Goal: Information Seeking & Learning: Learn about a topic

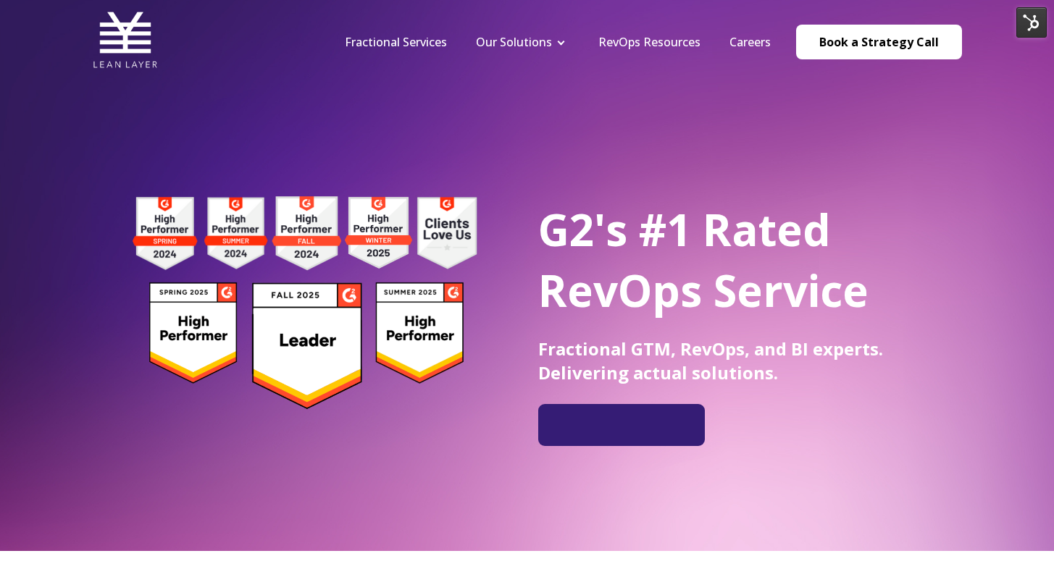
click at [385, 23] on nav "Fractional Services Our Solutions Revenue Tech Revenue Analytics Revenue Strate…" at bounding box center [646, 41] width 632 height 69
click at [391, 35] on link "Fractional Services" at bounding box center [396, 42] width 102 height 16
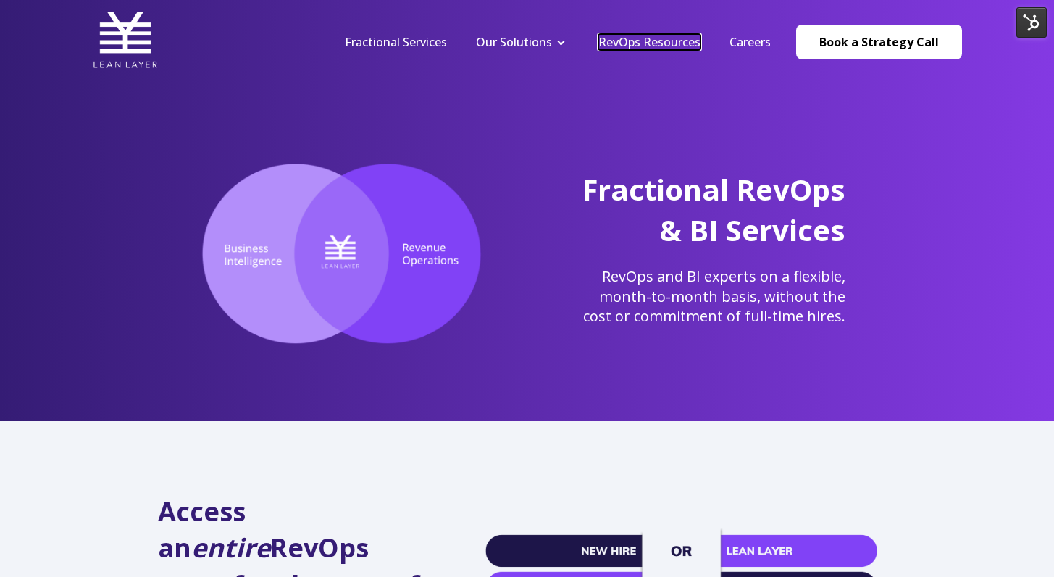
click at [616, 41] on link "RevOps Resources" at bounding box center [649, 42] width 102 height 16
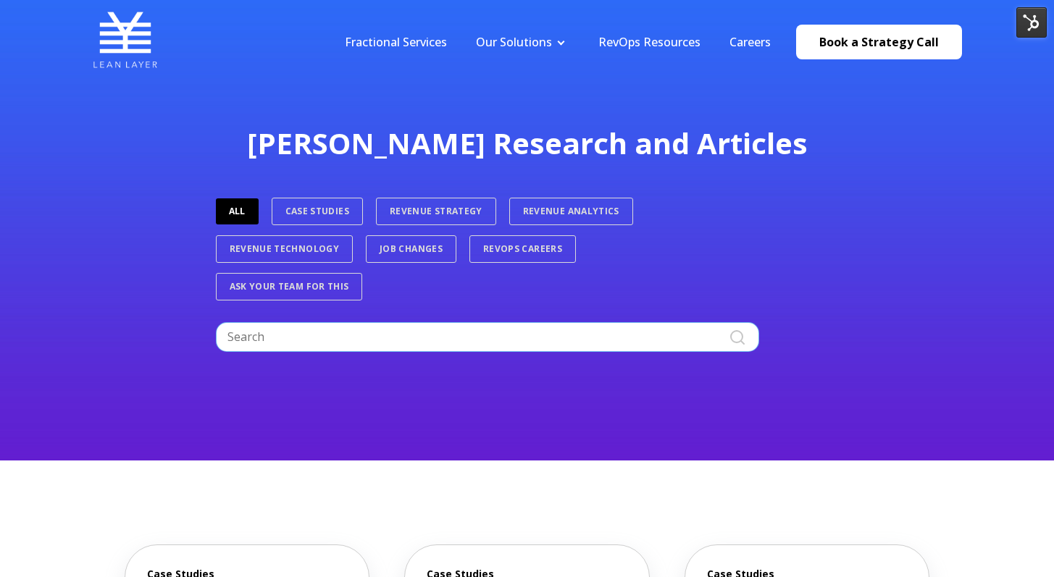
click at [505, 335] on input "Search" at bounding box center [487, 336] width 543 height 29
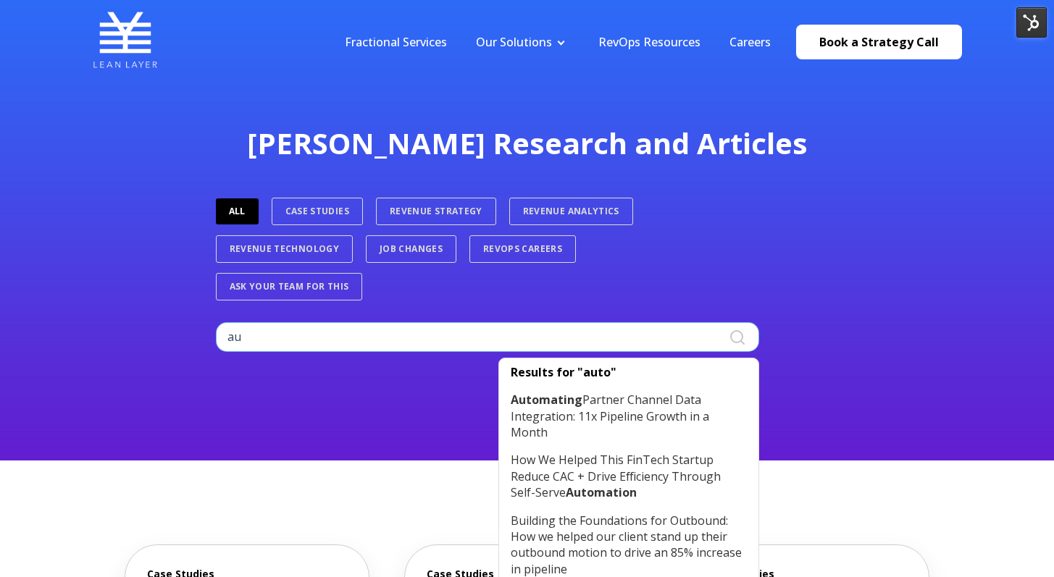
type input "a"
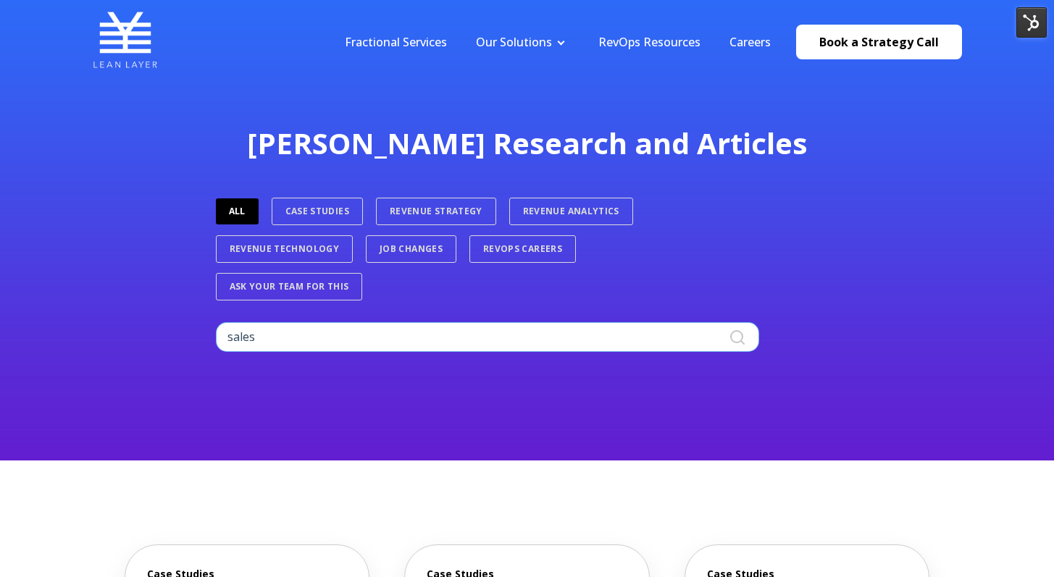
type input "sales"
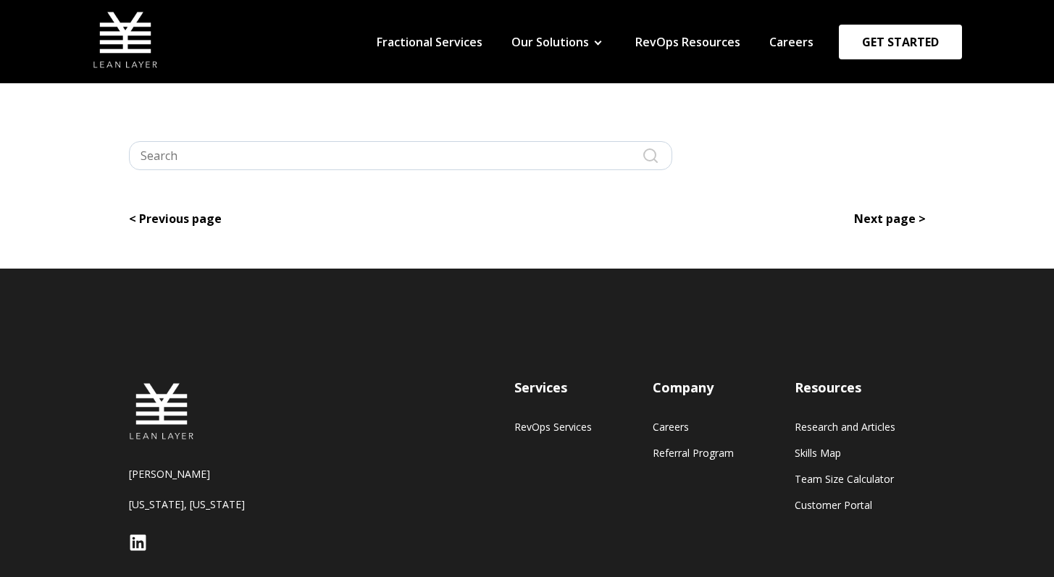
type input "sales"
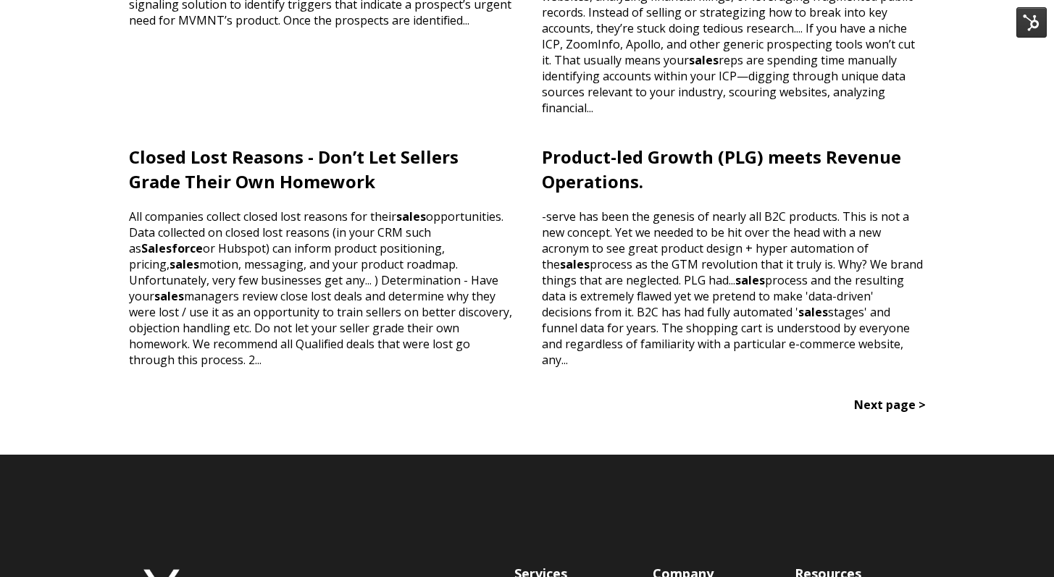
scroll to position [1109, 0]
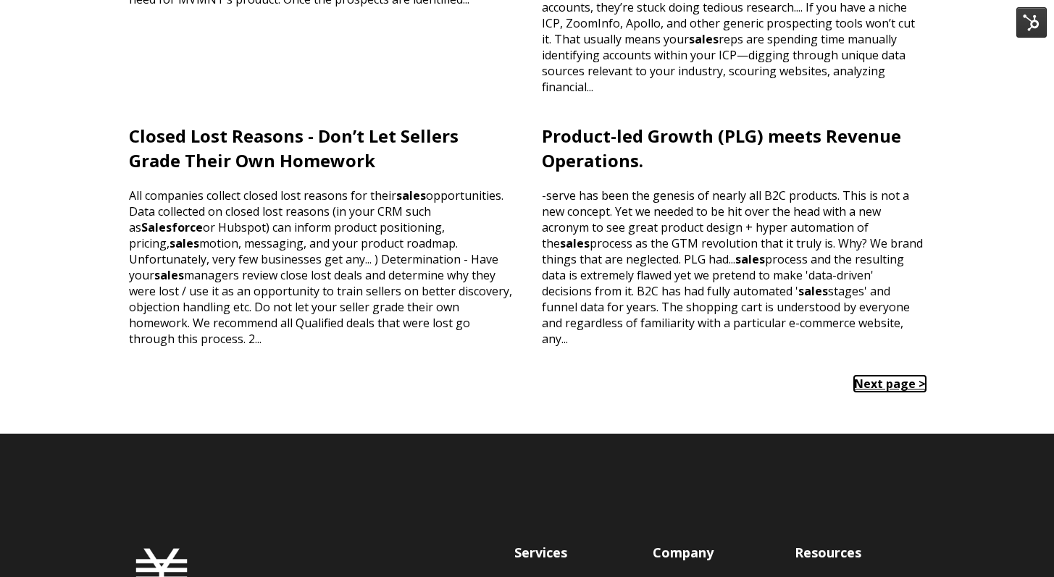
click at [870, 376] on link "Next page >" at bounding box center [890, 384] width 72 height 16
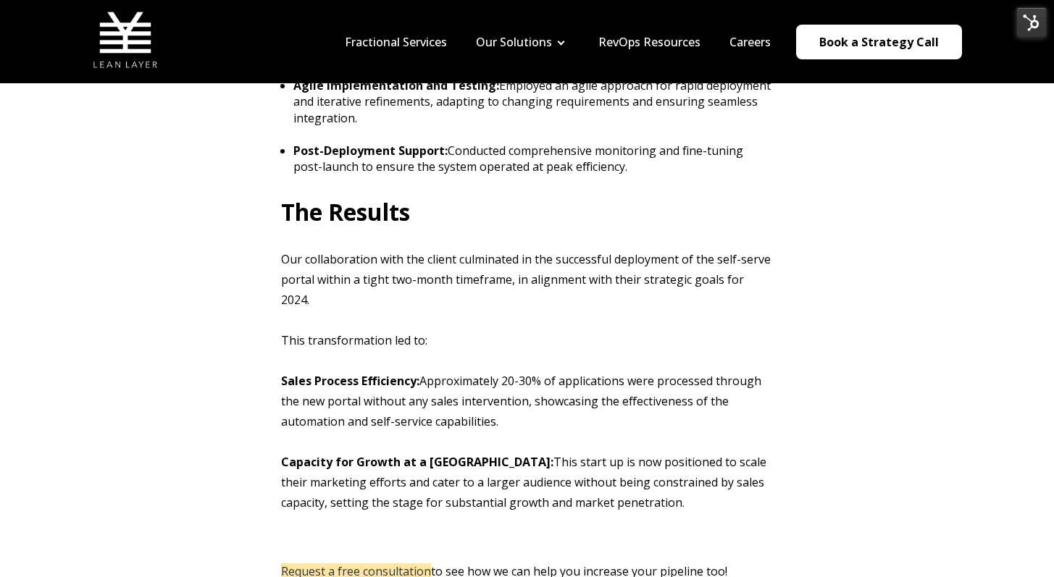
scroll to position [1742, 0]
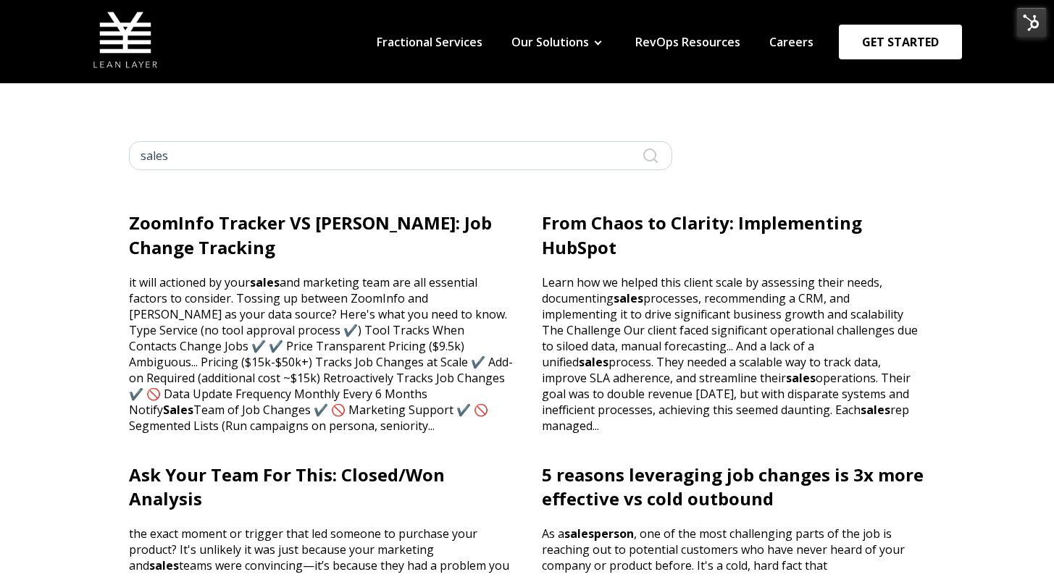
click at [484, 167] on input "sales" at bounding box center [400, 155] width 543 height 29
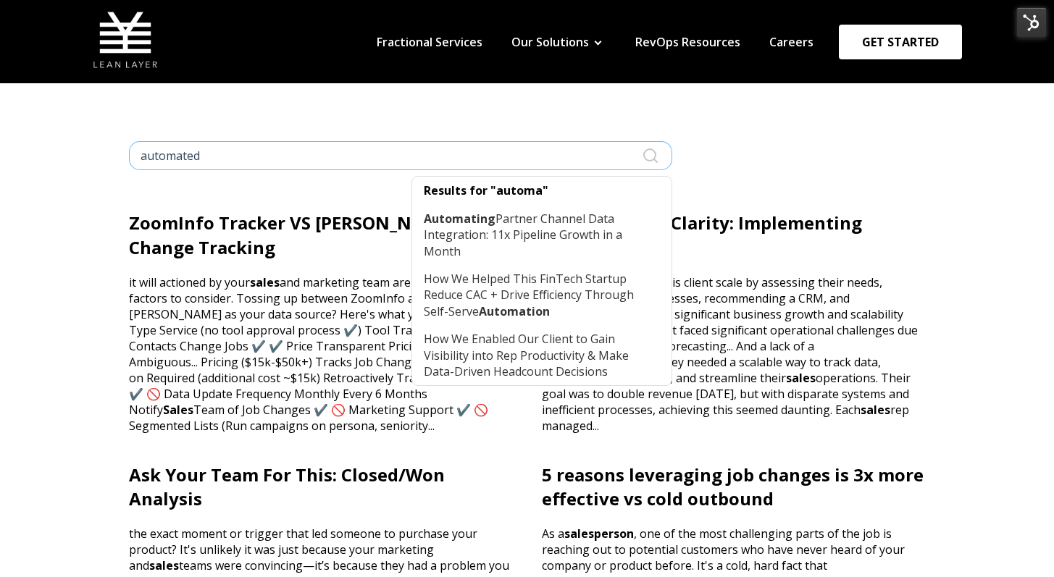
type input "automated"
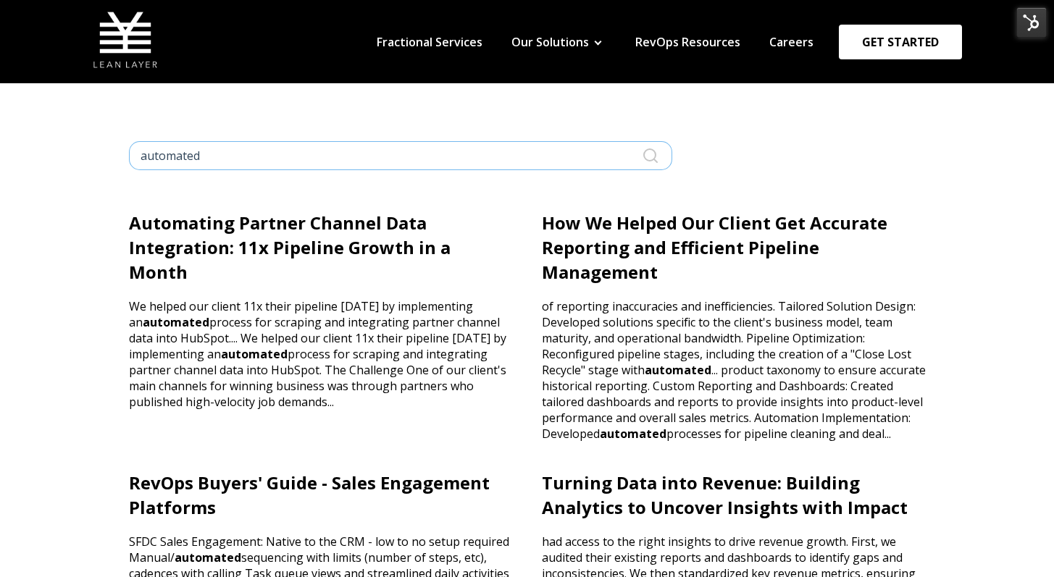
click at [430, 168] on input "automated" at bounding box center [400, 155] width 543 height 29
type input "sdr"
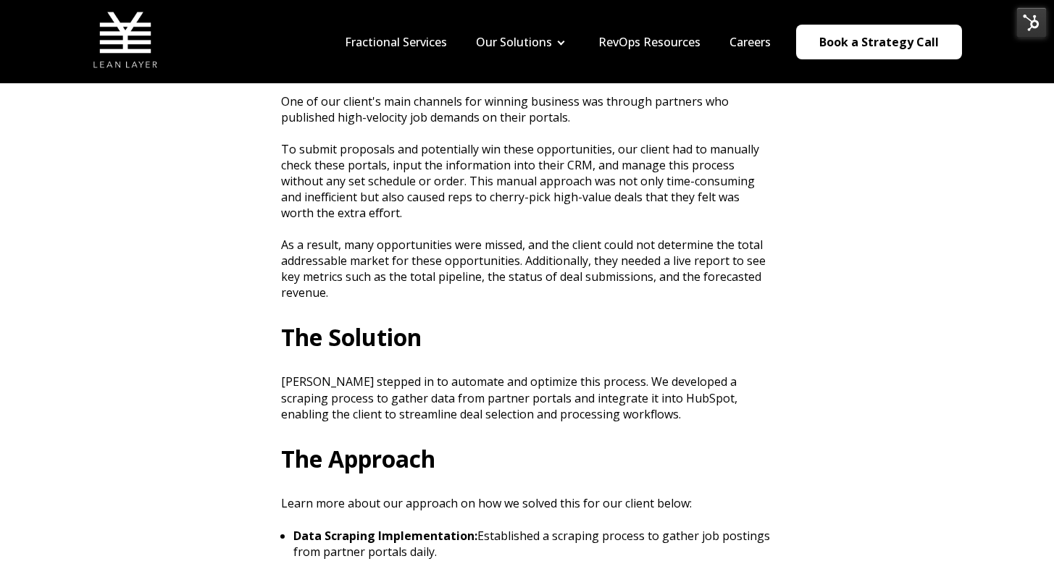
scroll to position [544, 0]
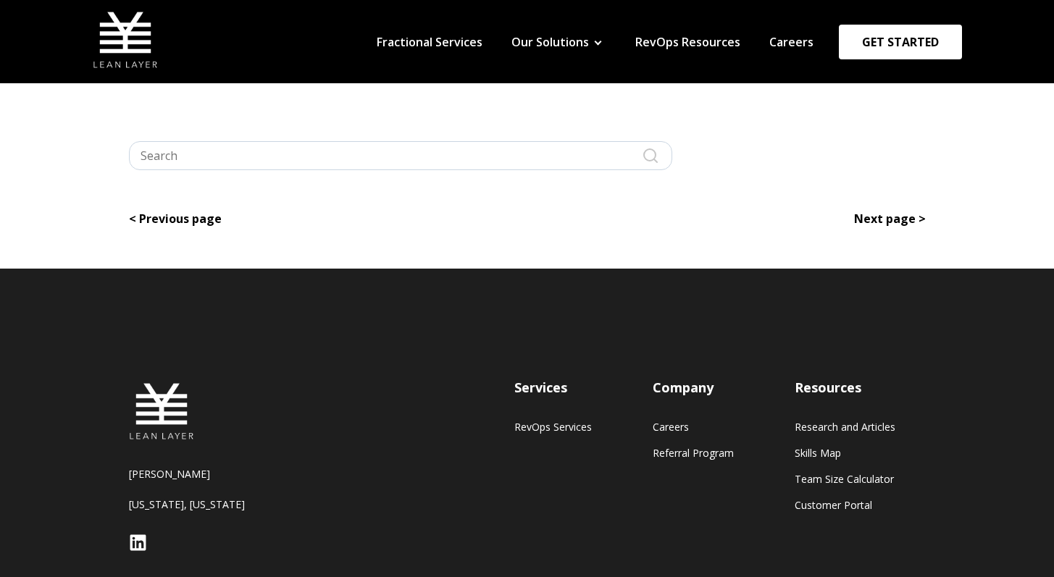
type input "sdr"
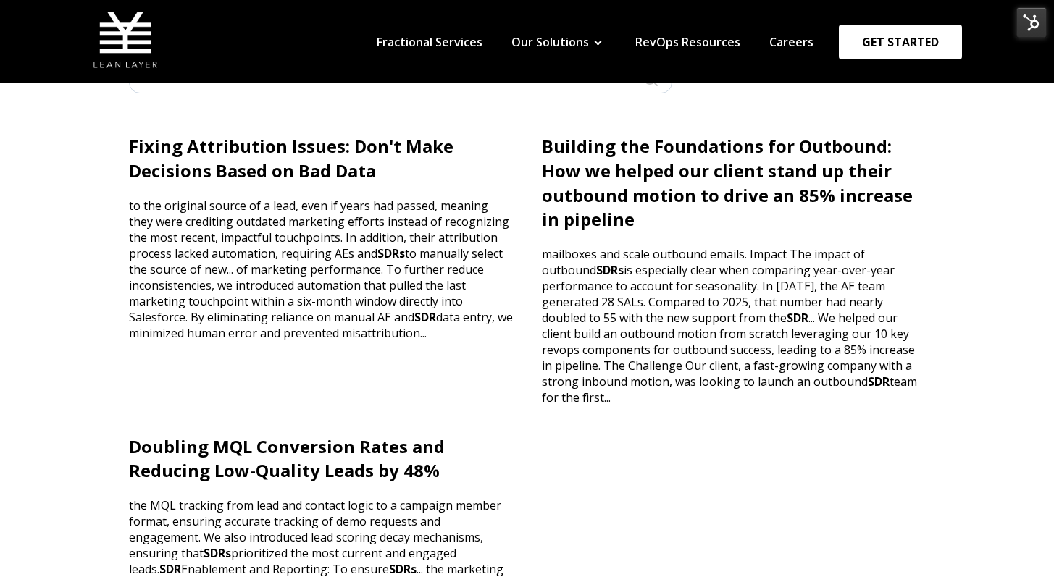
scroll to position [59, 0]
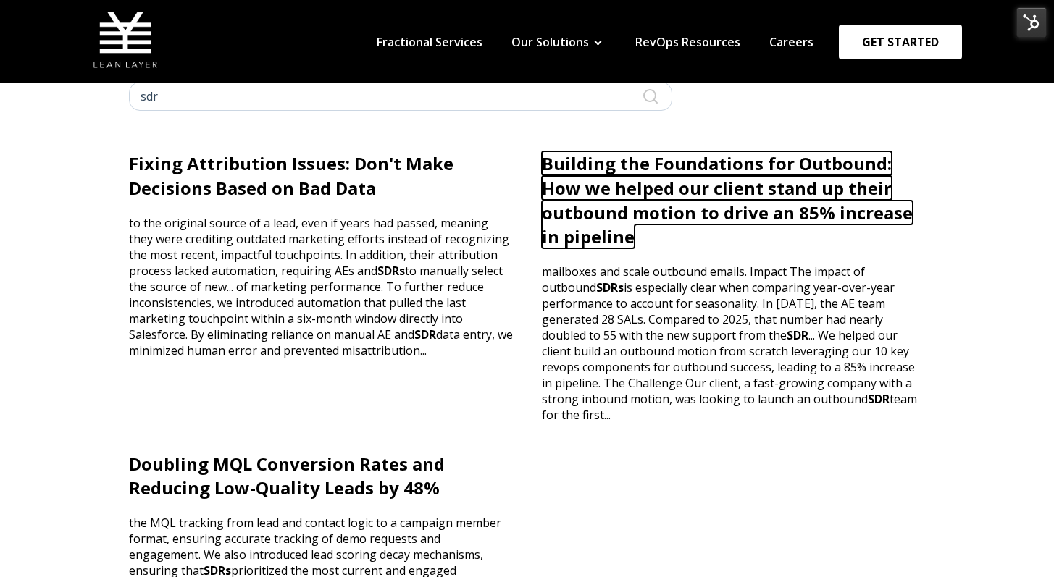
click at [564, 227] on link "Building the Foundations for Outbound: How we helped our client stand up their …" at bounding box center [727, 199] width 371 height 97
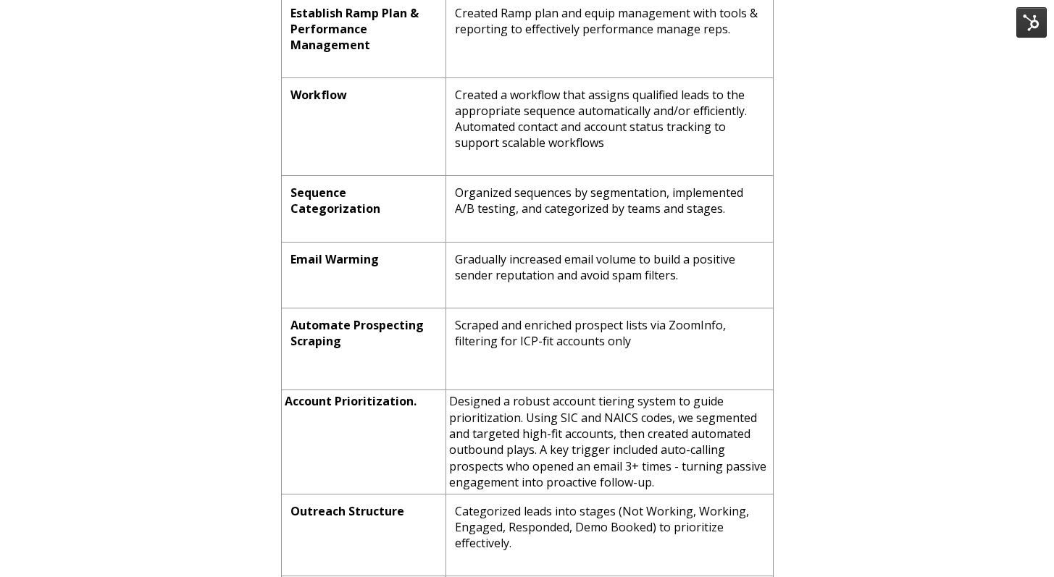
scroll to position [1804, 0]
